Goal: Information Seeking & Learning: Understand process/instructions

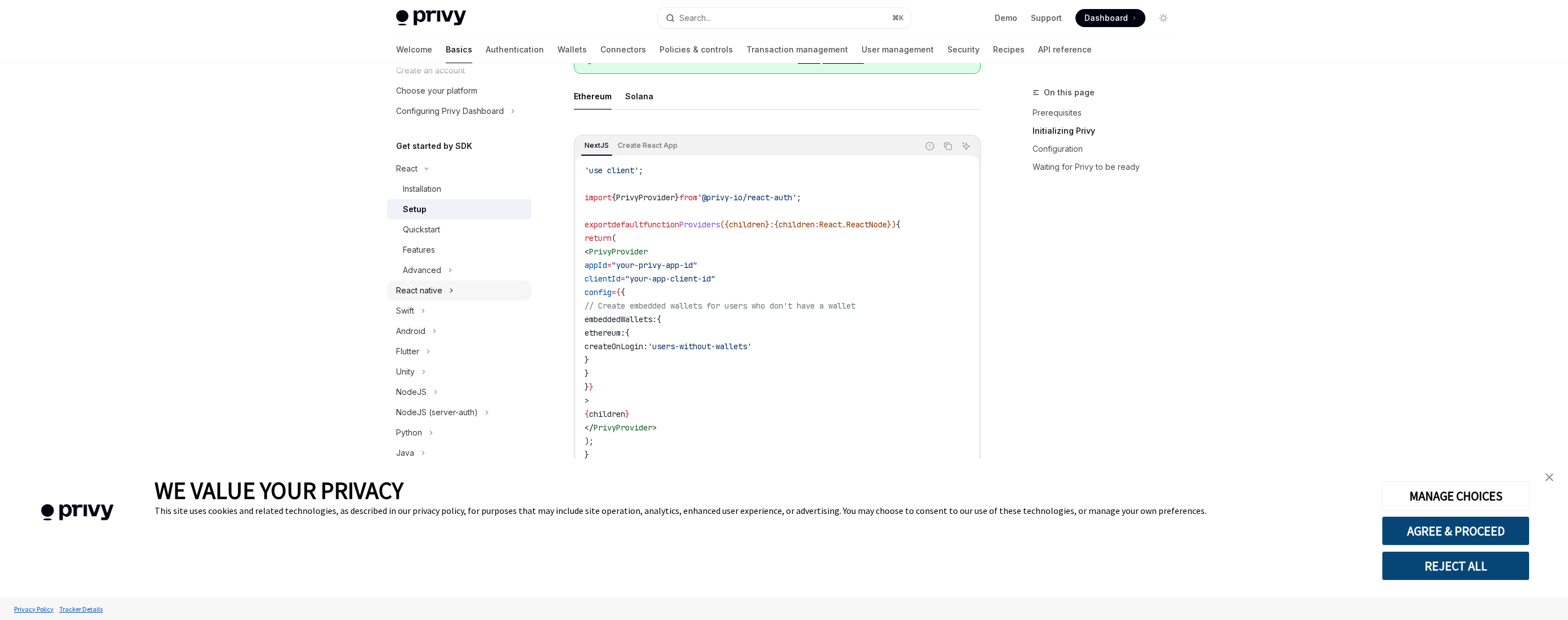
scroll to position [62, 0]
click at [426, 391] on button "NodeJS" at bounding box center [459, 390] width 144 height 20
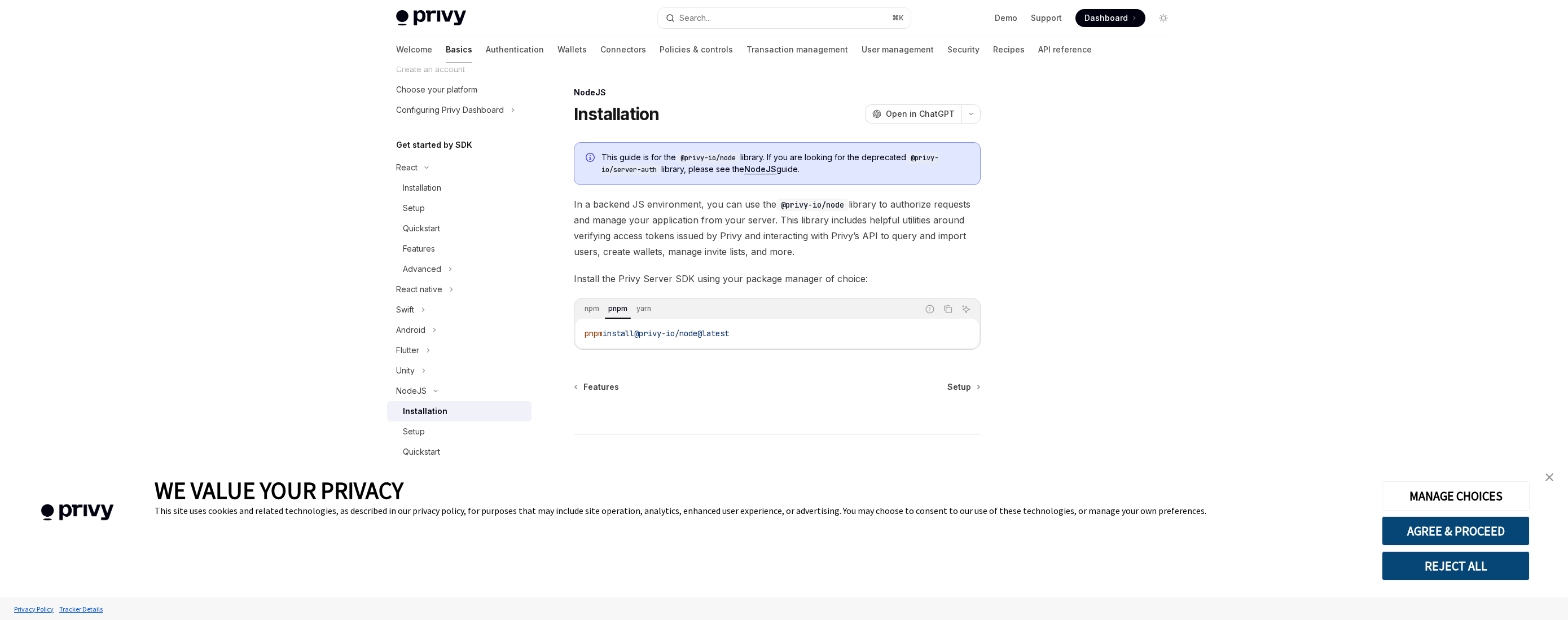
scroll to position [204, 0]
click at [948, 301] on button "Copy the contents from the code block" at bounding box center [948, 309] width 15 height 15
click at [948, 313] on icon "Copy the contents from the code block" at bounding box center [948, 310] width 6 height 6
click at [438, 285] on div "Setup" at bounding box center [464, 289] width 122 height 14
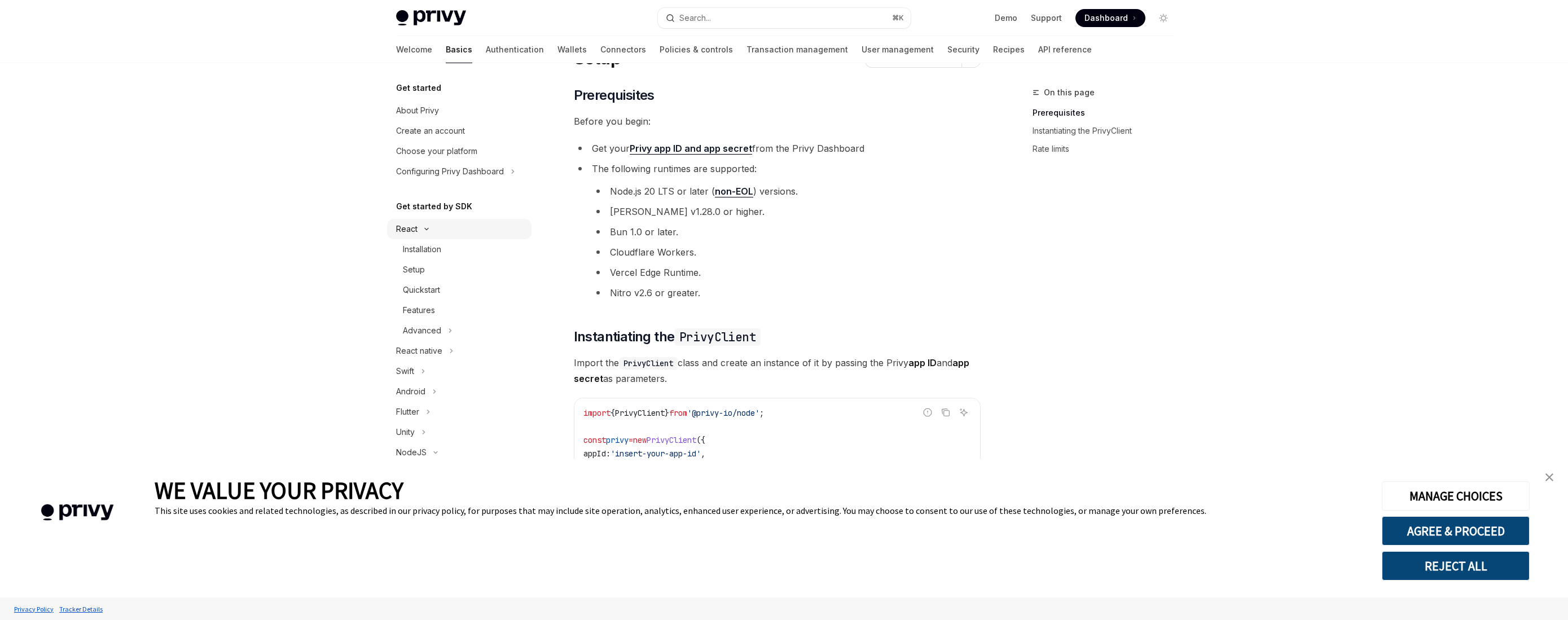
click at [430, 228] on icon "Toggle React section" at bounding box center [426, 229] width 14 height 5
click at [424, 344] on div "NodeJS" at bounding box center [411, 351] width 31 height 14
click at [417, 411] on button "Rust" at bounding box center [459, 410] width 144 height 20
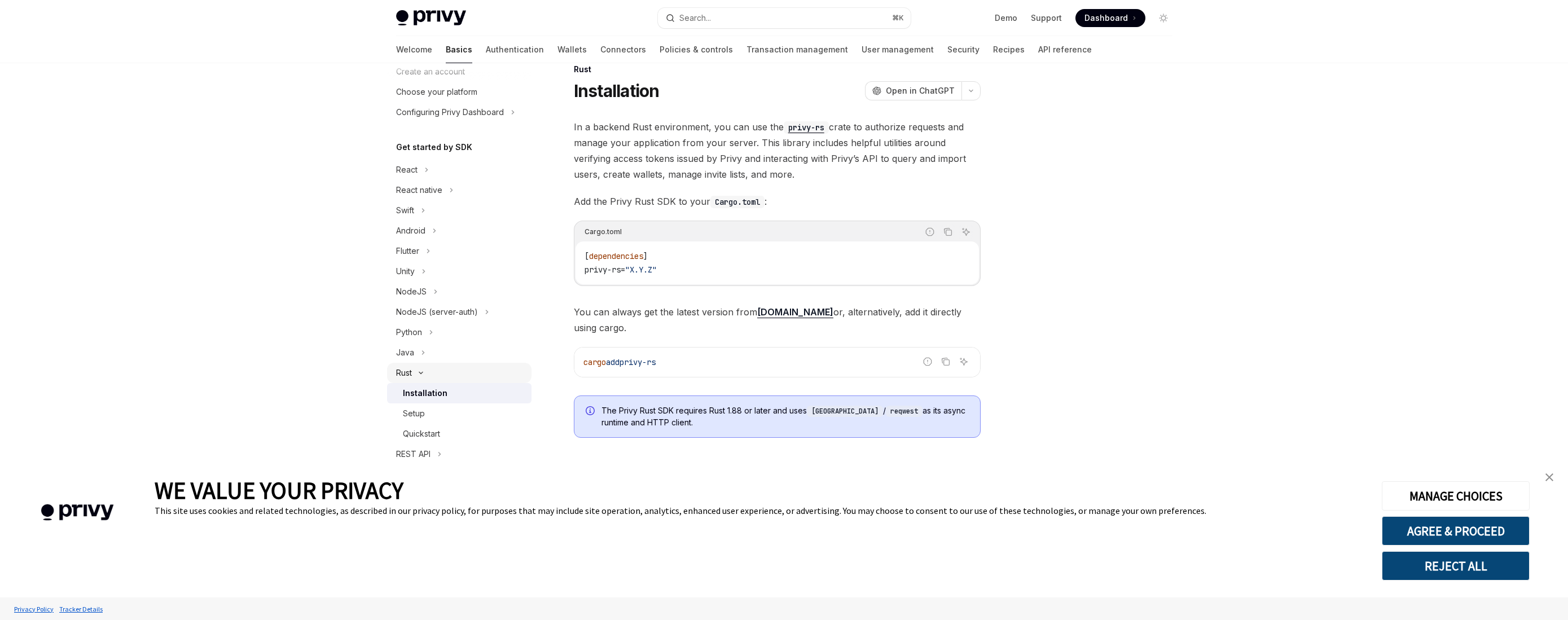
scroll to position [69, 0]
click at [431, 443] on button "REST API" at bounding box center [459, 444] width 144 height 20
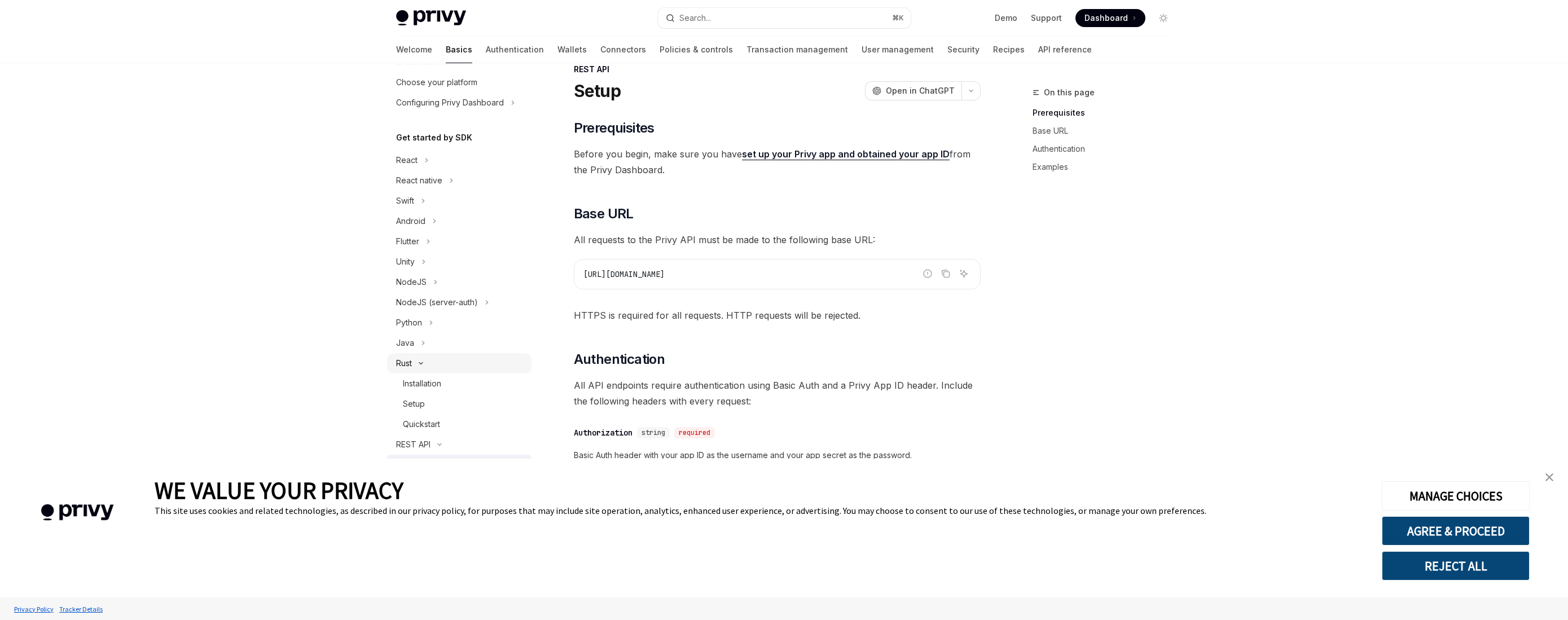
click at [420, 361] on icon "Toggle Rust section" at bounding box center [421, 363] width 14 height 5
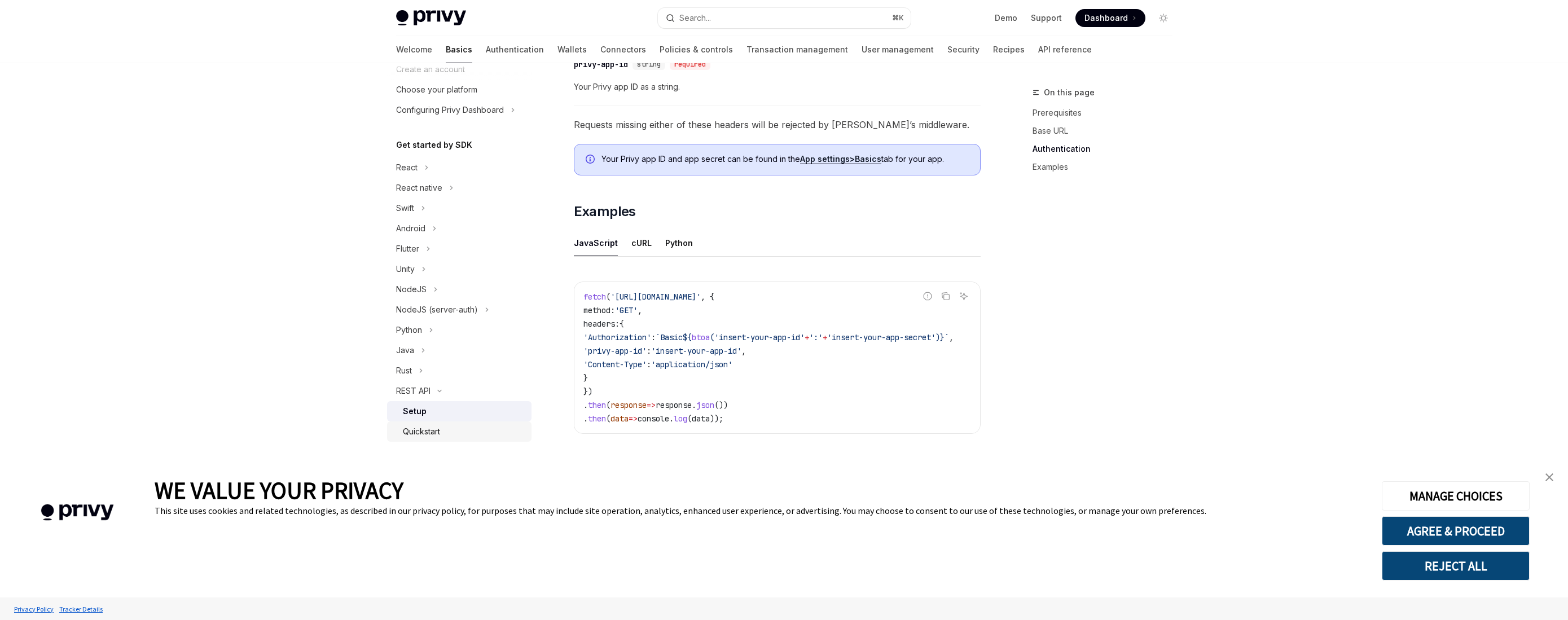
scroll to position [469, 0]
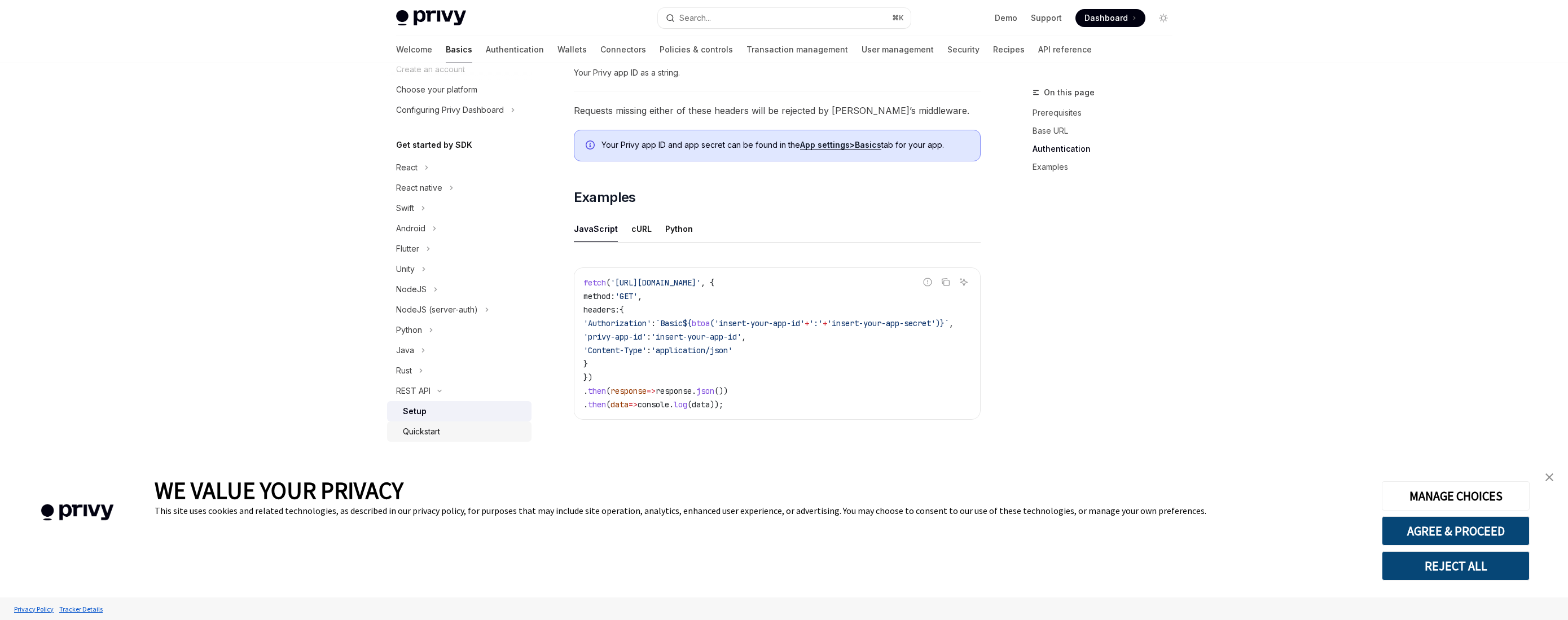
click at [432, 432] on div "Quickstart" at bounding box center [422, 431] width 38 height 14
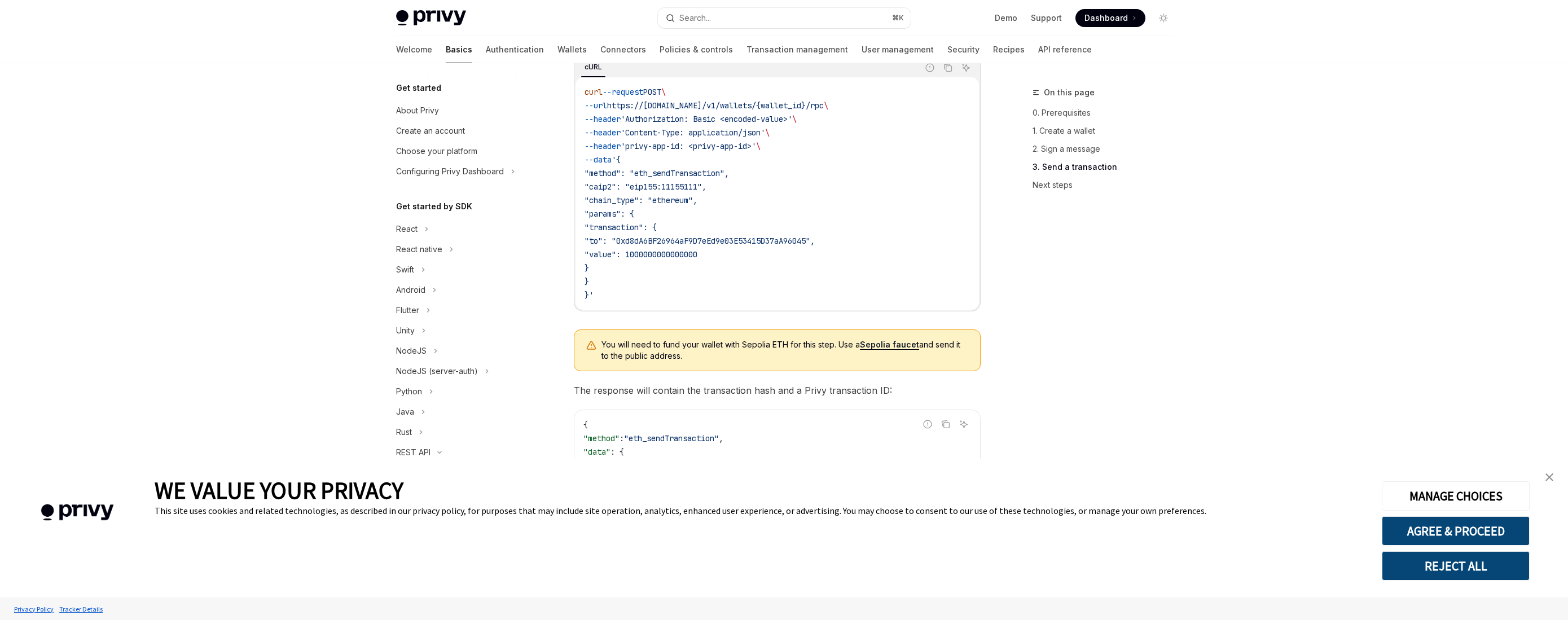
scroll to position [1075, 0]
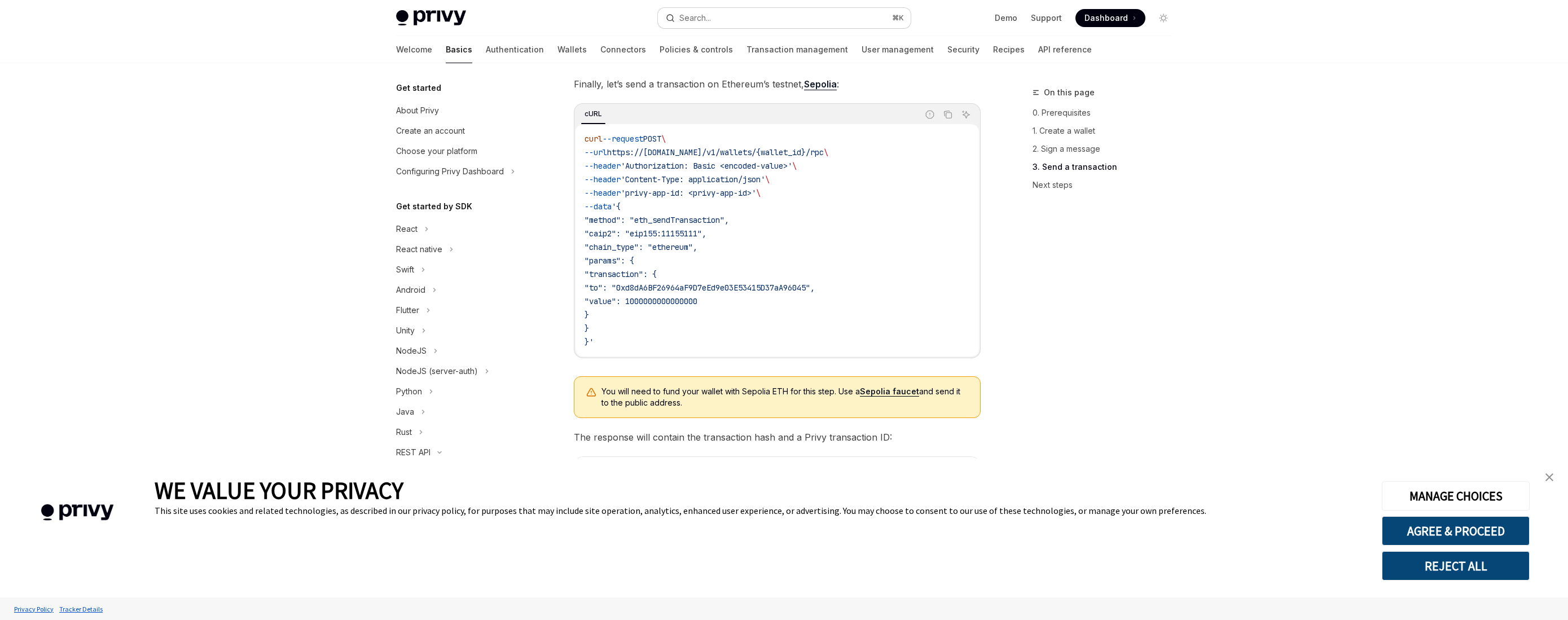
type textarea "*"
